Goal: Information Seeking & Learning: Learn about a topic

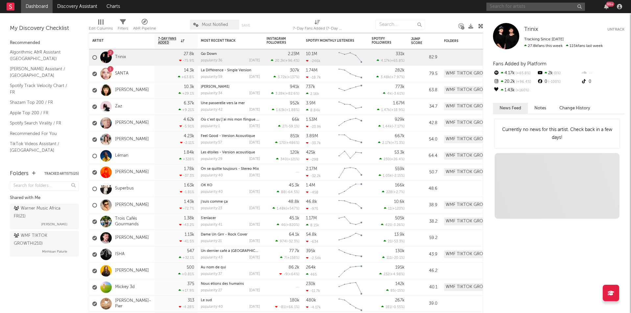
click at [505, 8] on input "text" at bounding box center [536, 7] width 99 height 8
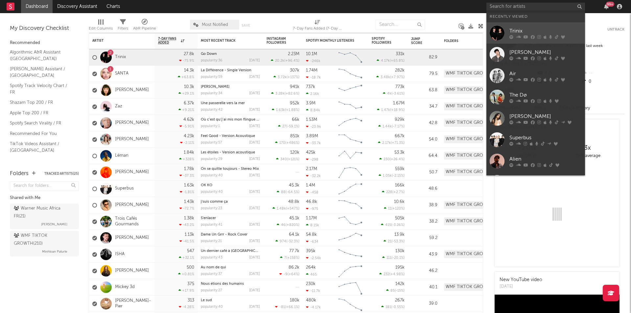
click at [524, 37] on icon at bounding box center [526, 37] width 5 height 4
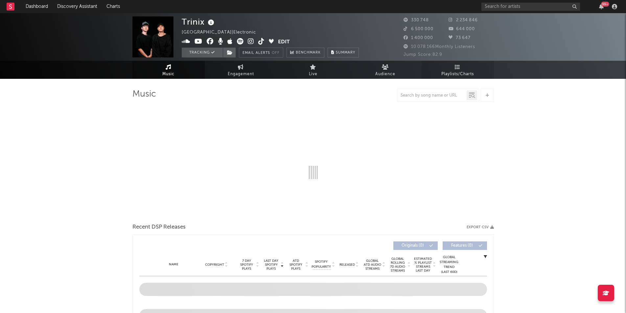
select select "6m"
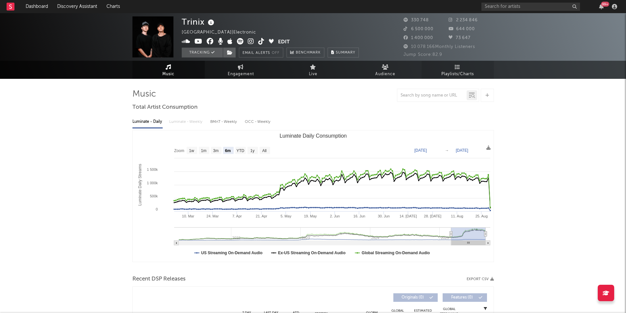
click at [458, 73] on span "Playlists/Charts" at bounding box center [458, 74] width 33 height 8
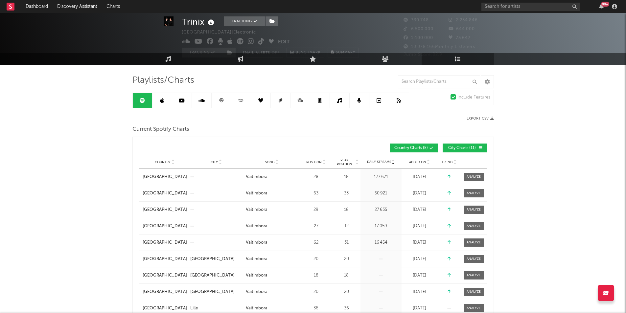
scroll to position [14, 0]
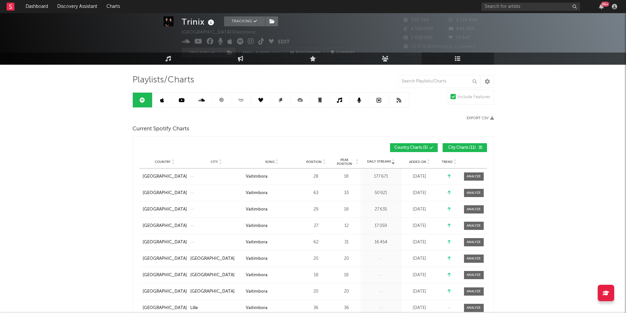
click at [409, 163] on span "Added On" at bounding box center [417, 162] width 17 height 4
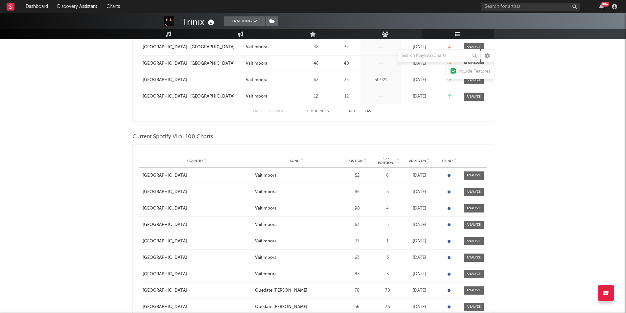
scroll to position [267, 0]
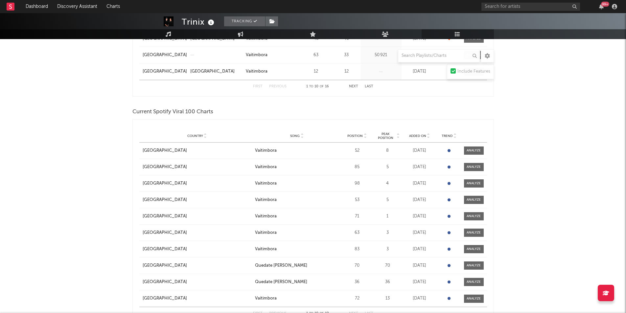
click at [414, 136] on span "Added On" at bounding box center [417, 136] width 17 height 4
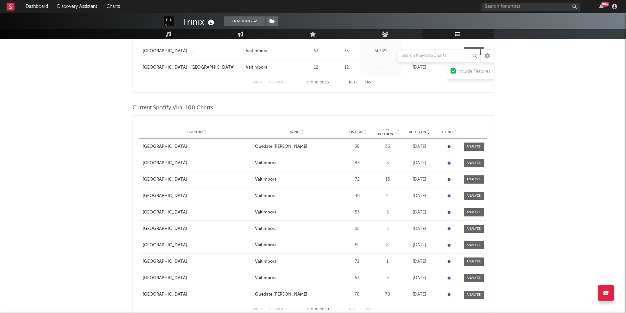
scroll to position [272, 0]
click at [479, 145] on div at bounding box center [474, 146] width 14 height 5
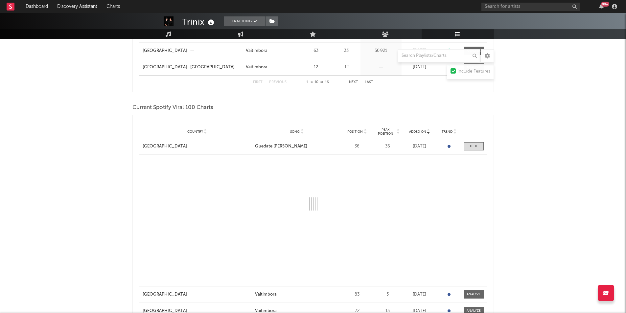
select select "1w"
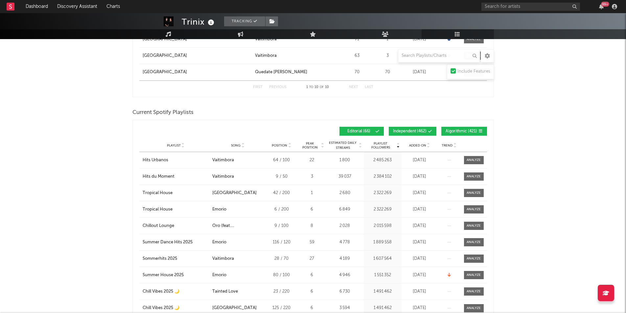
scroll to position [628, 0]
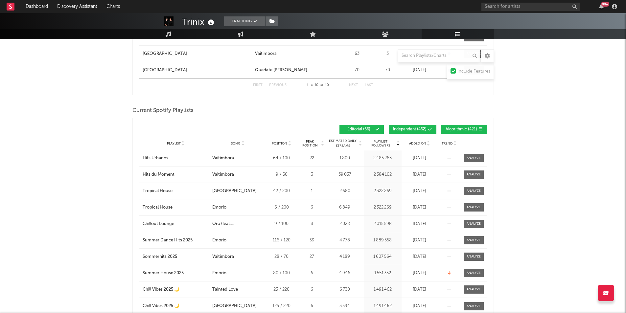
click at [417, 143] on span "Added On" at bounding box center [417, 144] width 17 height 4
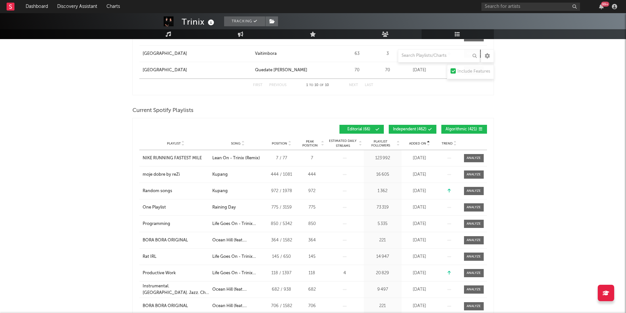
click at [417, 143] on span "Added On" at bounding box center [417, 144] width 17 height 4
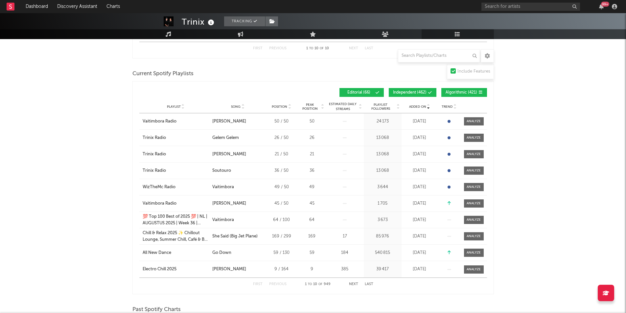
scroll to position [665, 0]
click at [352, 284] on button "Next" at bounding box center [353, 284] width 9 height 4
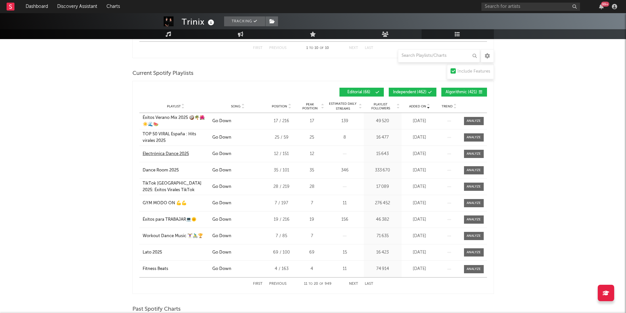
click at [182, 153] on div "Electrónica Dance 2025" at bounding box center [166, 154] width 46 height 7
click at [354, 284] on button "Next" at bounding box center [353, 284] width 9 height 4
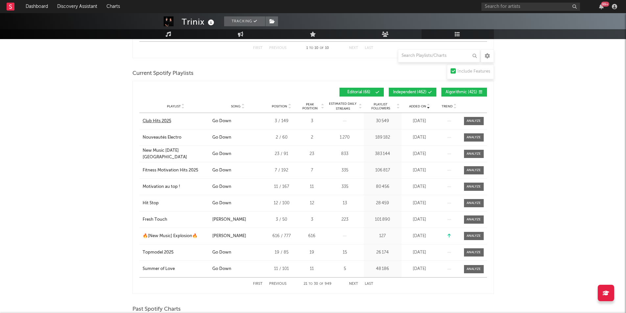
click at [165, 121] on div "Club Hits 2025" at bounding box center [157, 121] width 29 height 7
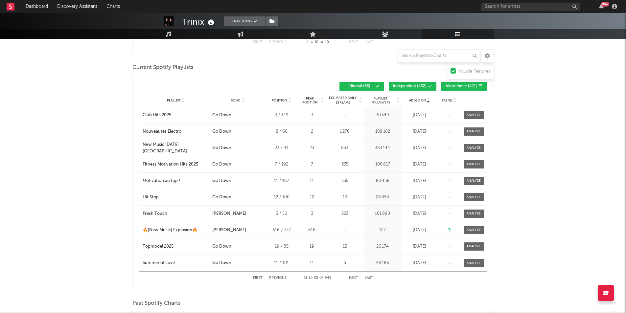
scroll to position [671, 0]
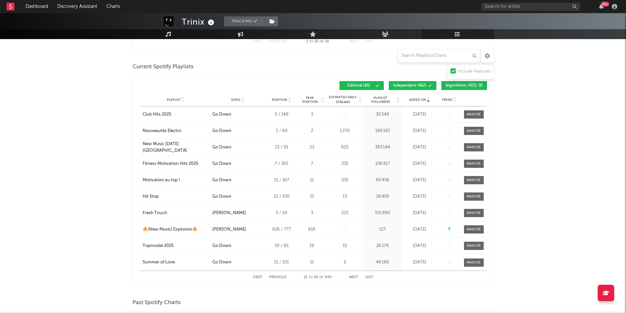
click at [350, 276] on button "Next" at bounding box center [353, 278] width 9 height 4
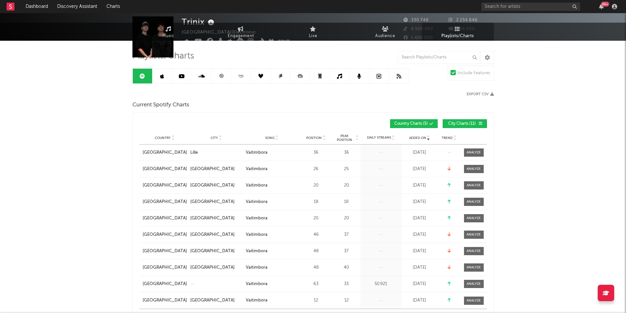
scroll to position [0, 0]
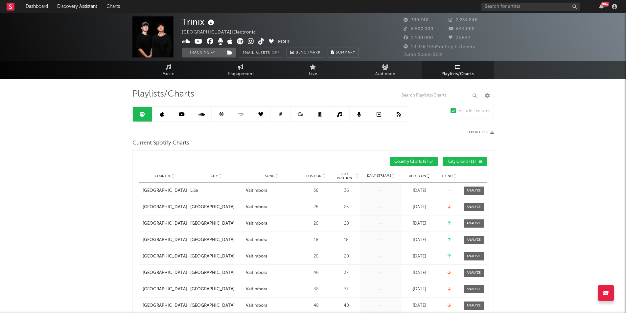
click at [229, 115] on link at bounding box center [222, 114] width 20 height 15
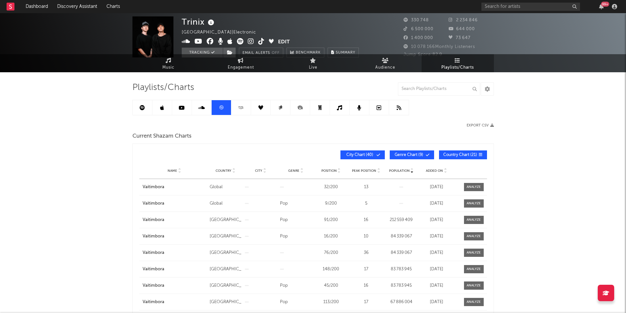
scroll to position [8, 0]
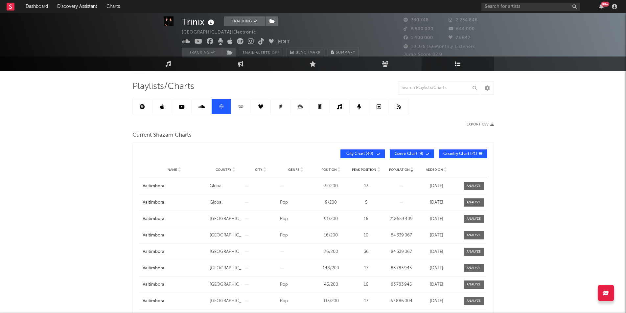
click at [434, 168] on span "Added On" at bounding box center [434, 170] width 17 height 4
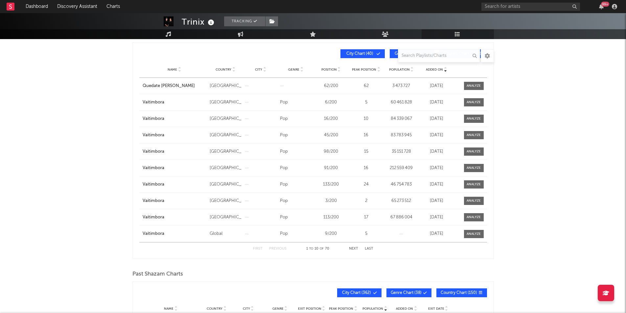
scroll to position [108, 0]
click at [351, 247] on button "Next" at bounding box center [353, 249] width 9 height 4
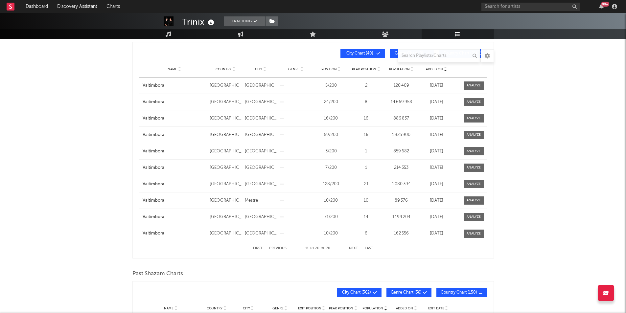
click at [351, 247] on button "Next" at bounding box center [353, 249] width 9 height 4
click at [279, 246] on div "First Previous 21 to 30 of 70 Next Last" at bounding box center [313, 248] width 120 height 13
click at [279, 250] on button "Previous" at bounding box center [277, 249] width 17 height 4
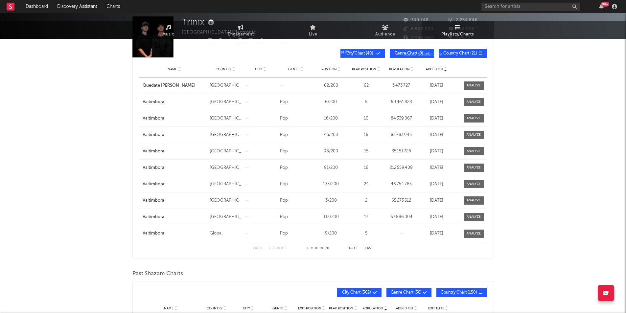
scroll to position [0, 0]
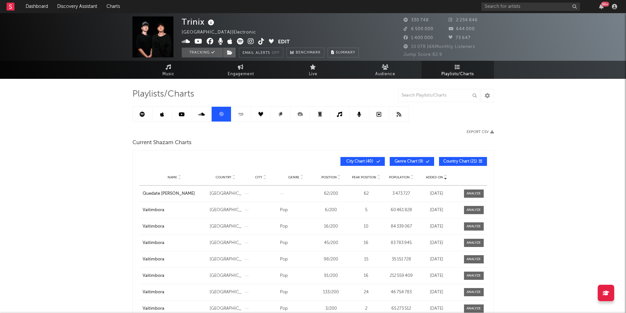
click at [142, 116] on icon at bounding box center [142, 114] width 5 height 5
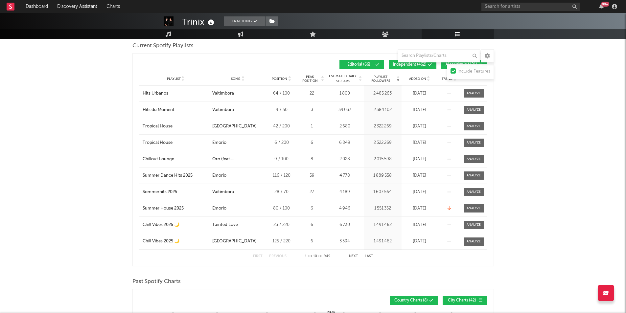
scroll to position [568, 0]
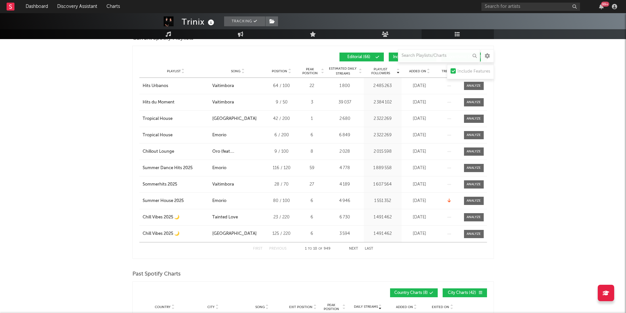
click at [353, 248] on button "Next" at bounding box center [353, 249] width 9 height 4
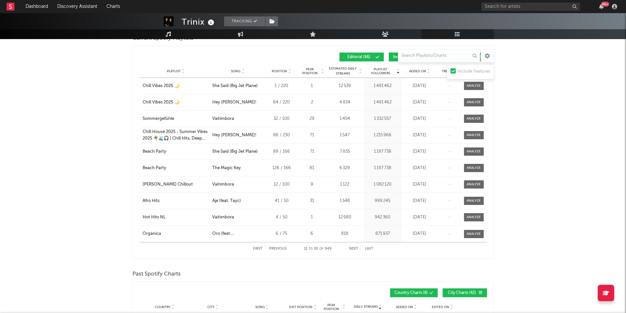
click at [353, 248] on button "Next" at bounding box center [353, 249] width 9 height 4
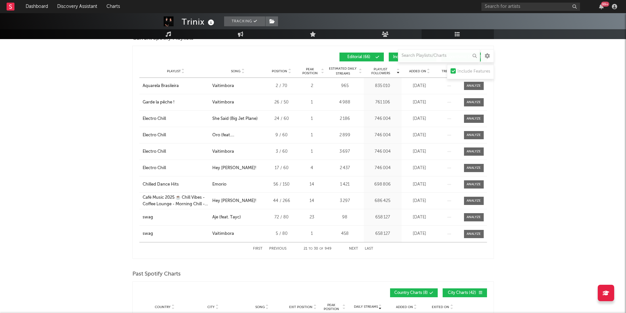
click at [353, 248] on button "Next" at bounding box center [353, 249] width 9 height 4
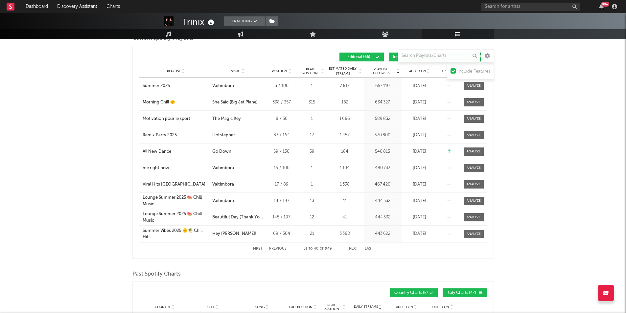
click at [353, 248] on button "Next" at bounding box center [353, 249] width 9 height 4
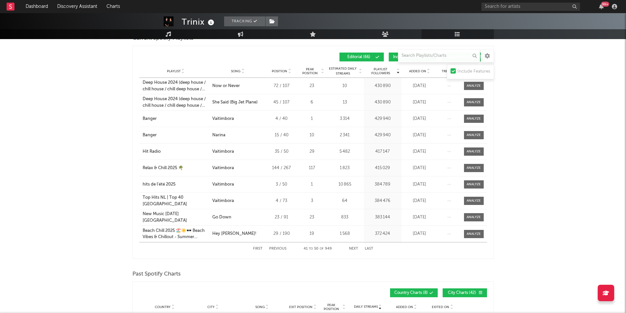
click at [353, 248] on button "Next" at bounding box center [353, 249] width 9 height 4
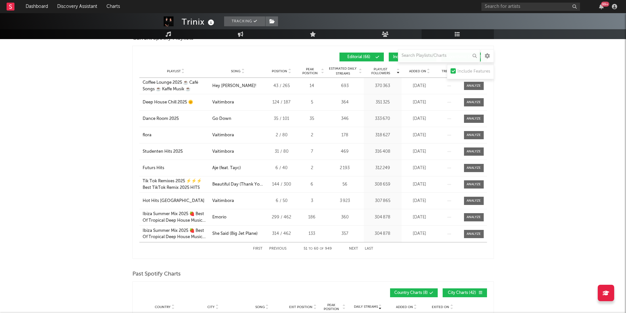
click at [414, 70] on span "Added On" at bounding box center [417, 71] width 17 height 4
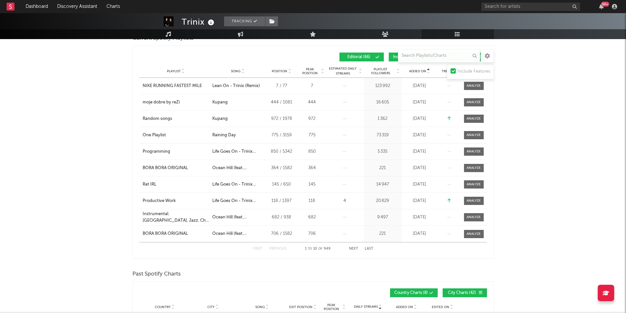
click at [411, 73] on div "Added On" at bounding box center [419, 71] width 33 height 5
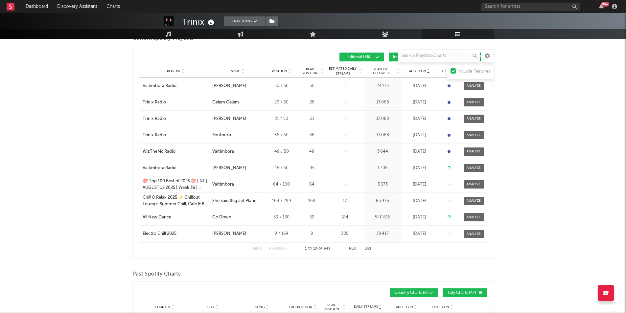
click at [352, 249] on button "Next" at bounding box center [353, 249] width 9 height 4
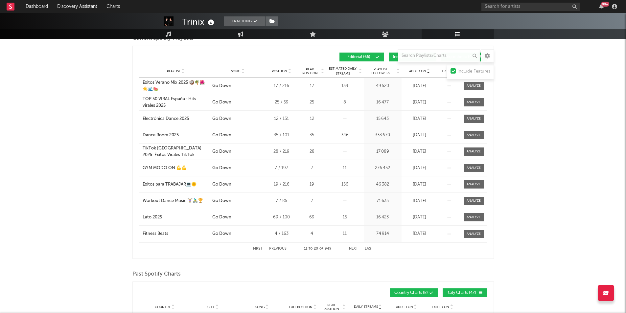
click at [352, 249] on button "Next" at bounding box center [353, 249] width 9 height 4
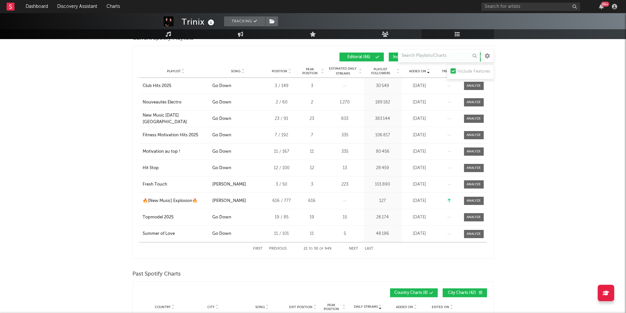
click at [352, 249] on button "Next" at bounding box center [353, 249] width 9 height 4
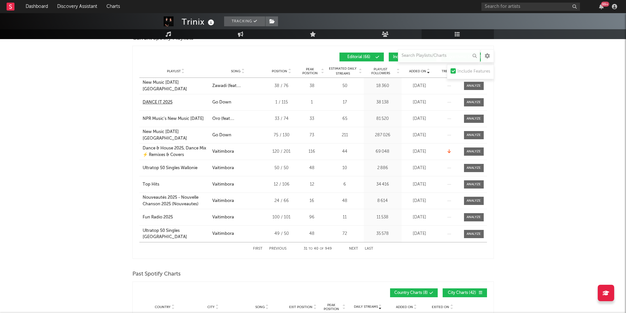
click at [169, 102] on div "DANCE IT 2025" at bounding box center [158, 102] width 30 height 7
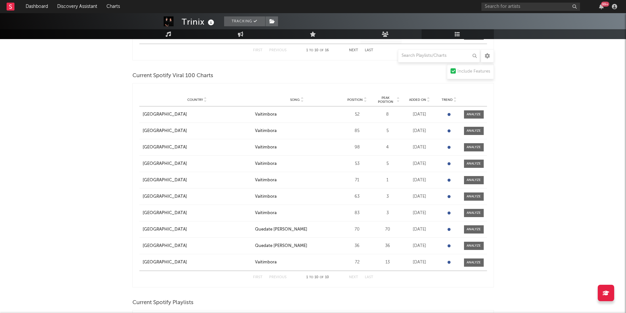
scroll to position [304, 0]
click at [417, 98] on span "Added On" at bounding box center [417, 99] width 17 height 4
click at [417, 100] on span "Added On" at bounding box center [417, 99] width 17 height 4
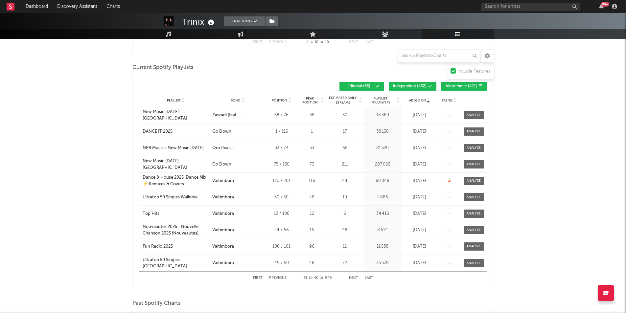
scroll to position [529, 0]
